Goal: Obtain resource: Obtain resource

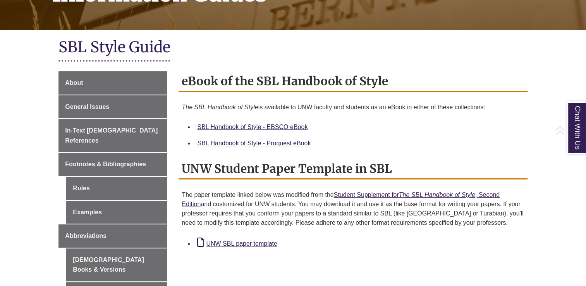
scroll to position [155, 0]
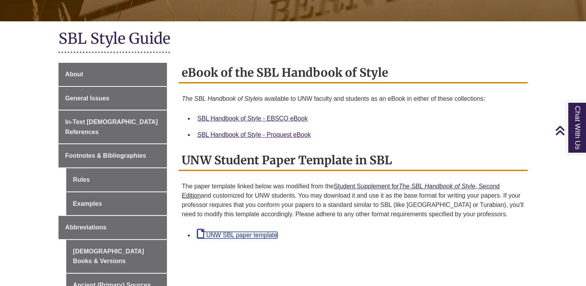
click at [265, 235] on link "UNW SBL paper template" at bounding box center [237, 235] width 80 height 7
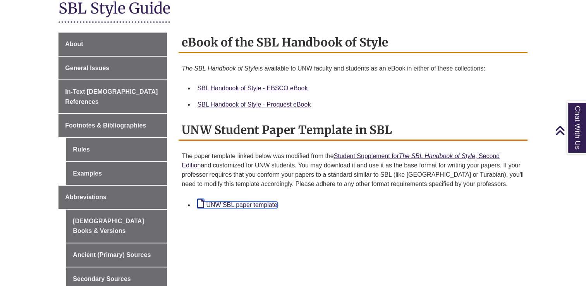
scroll to position [232, 0]
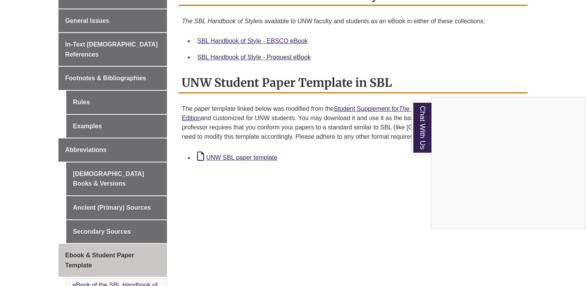
click at [83, 114] on div "Chat With Us" at bounding box center [293, 143] width 586 height 286
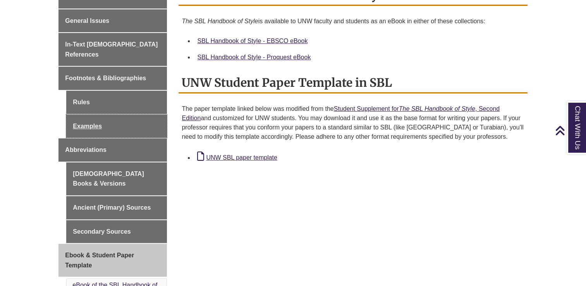
click at [83, 115] on link "Examples" at bounding box center [116, 126] width 101 height 23
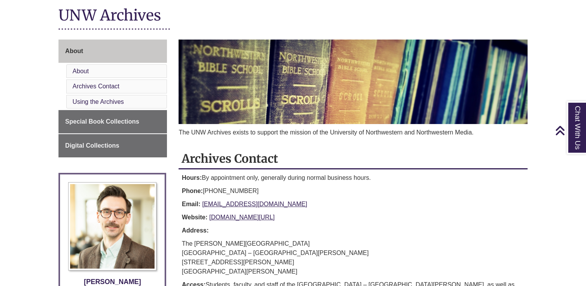
scroll to position [77, 0]
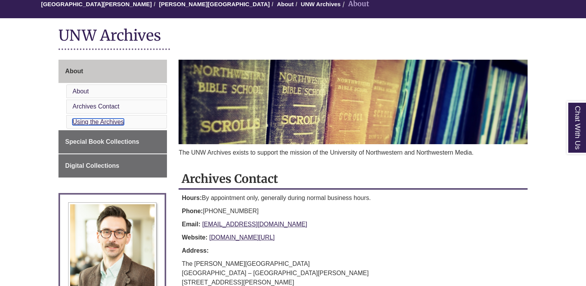
click at [101, 120] on link "Using the Archives" at bounding box center [98, 122] width 52 height 7
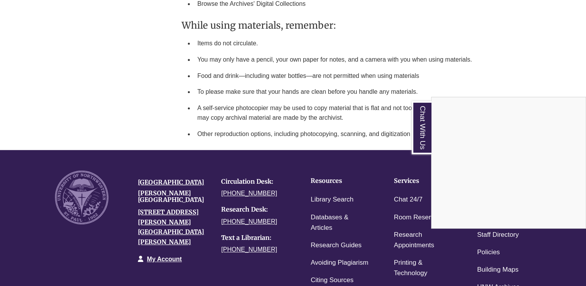
scroll to position [462, 0]
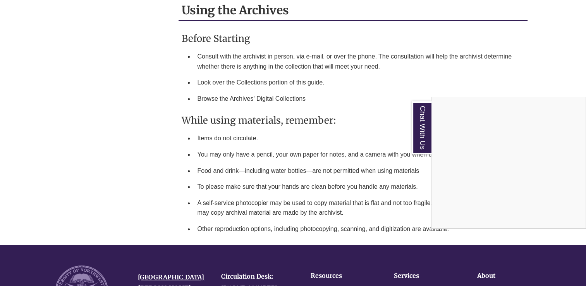
scroll to position [77, 0]
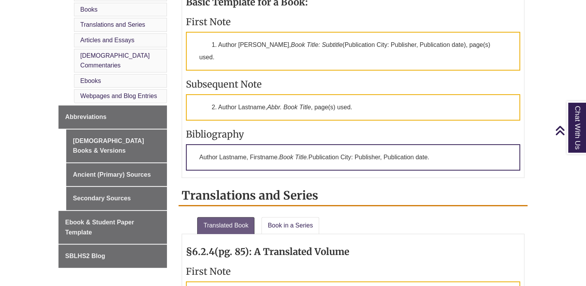
scroll to position [426, 0]
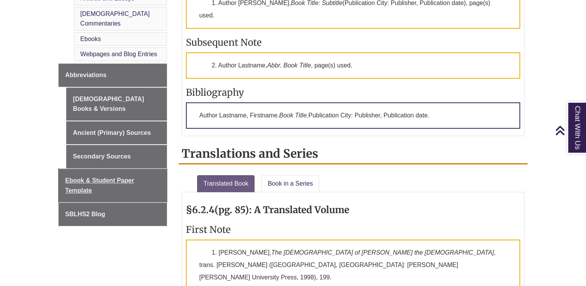
click at [113, 177] on span "Ebook & Student Paper Template" at bounding box center [99, 185] width 69 height 17
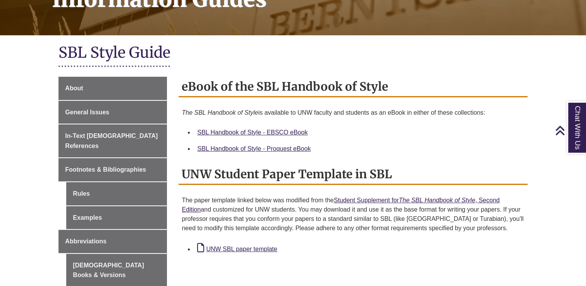
scroll to position [155, 0]
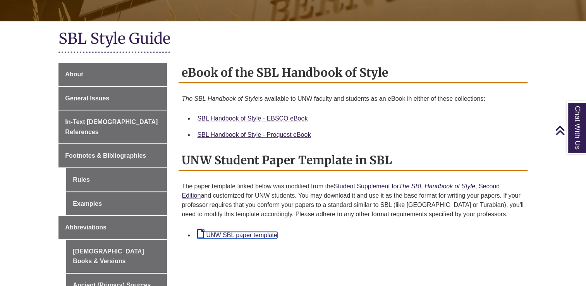
click at [267, 237] on link "UNW SBL paper template" at bounding box center [237, 235] width 80 height 7
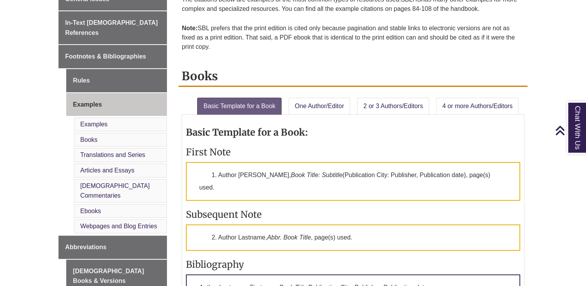
scroll to position [271, 0]
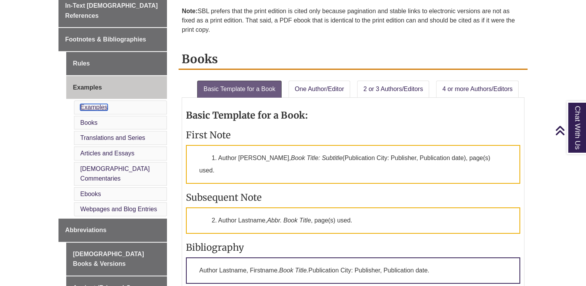
click at [91, 104] on link "Examples" at bounding box center [93, 107] width 27 height 7
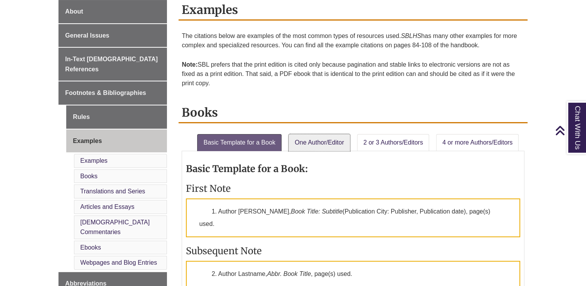
click at [327, 139] on link "One Author/Editor" at bounding box center [320, 142] width 62 height 17
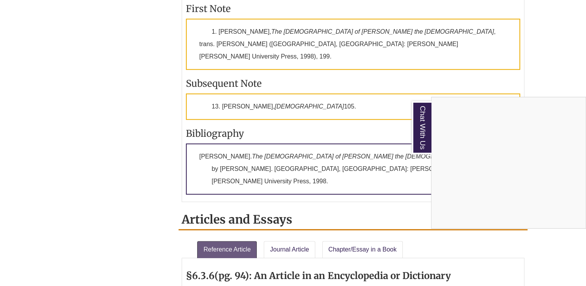
scroll to position [799, 0]
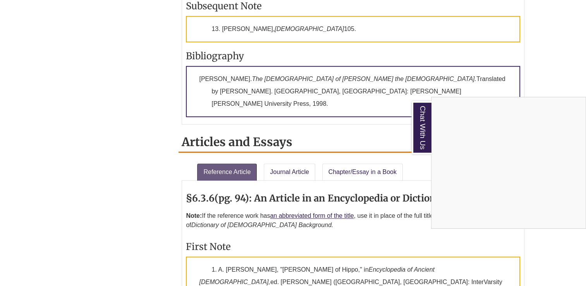
click at [364, 117] on div "Chat With Us" at bounding box center [293, 143] width 586 height 286
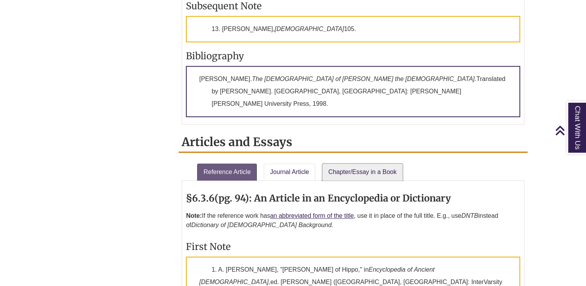
click at [357, 163] on link "Chapter/Essay in a Book" at bounding box center [362, 171] width 81 height 17
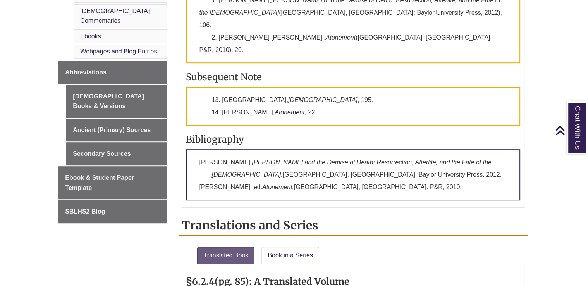
scroll to position [411, 0]
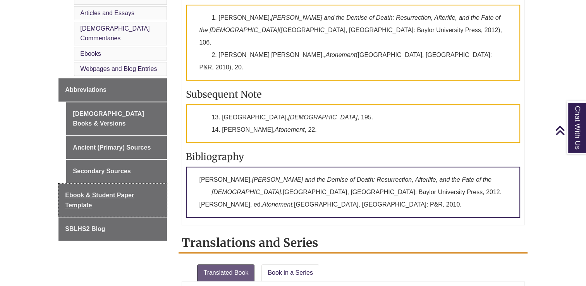
click at [113, 192] on span "Ebook & Student Paper Template" at bounding box center [99, 200] width 69 height 17
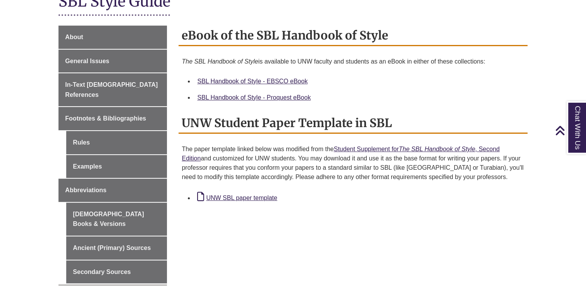
scroll to position [194, 0]
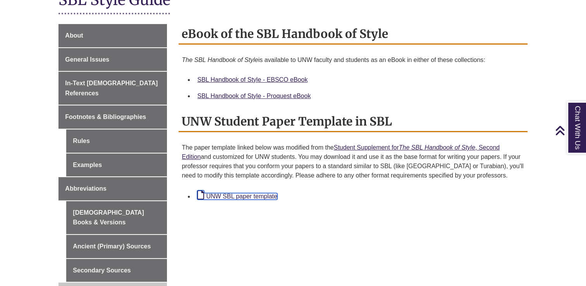
click at [241, 195] on link "UNW SBL paper template" at bounding box center [237, 196] width 80 height 7
